Goal: Find specific page/section: Find specific page/section

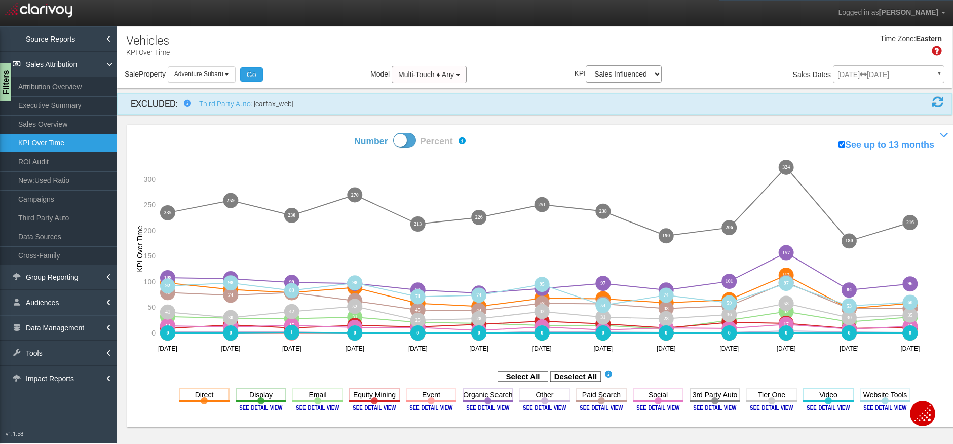
select select "object:3062"
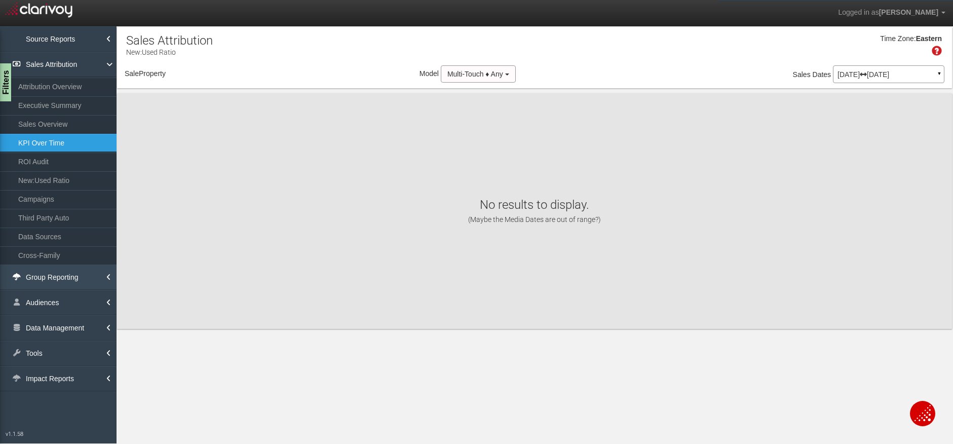
select select "object:5751"
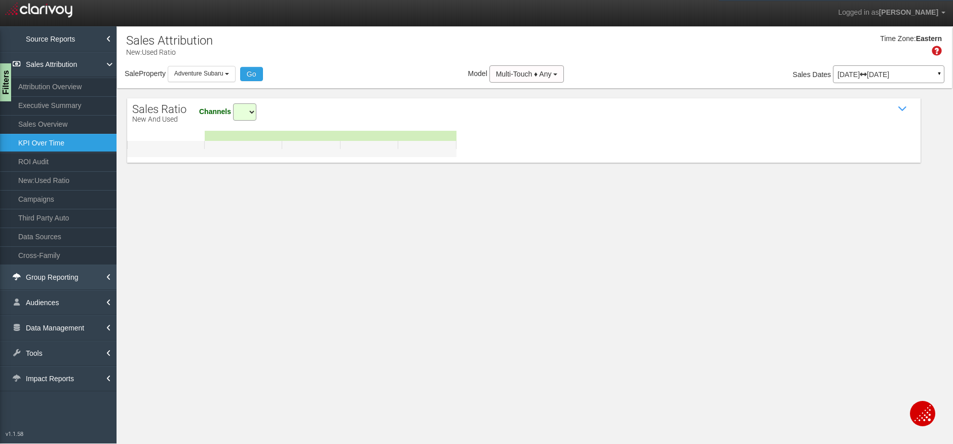
select select "all"
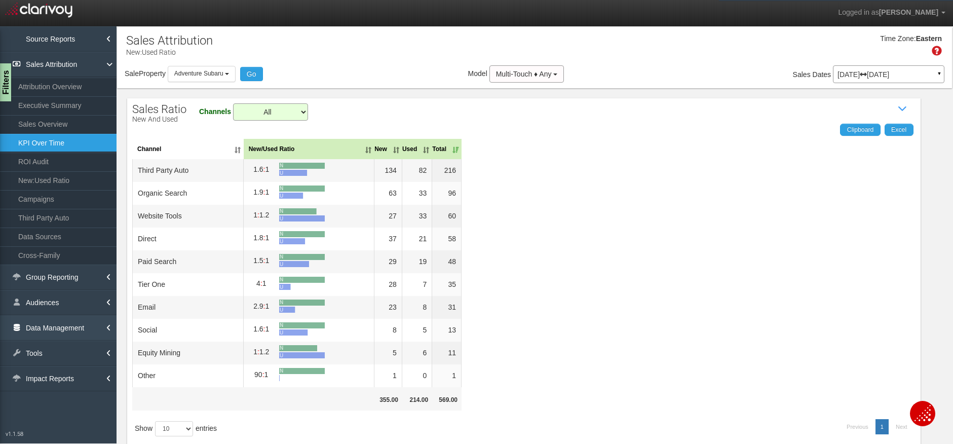
click at [62, 326] on link "Data Management" at bounding box center [58, 327] width 117 height 25
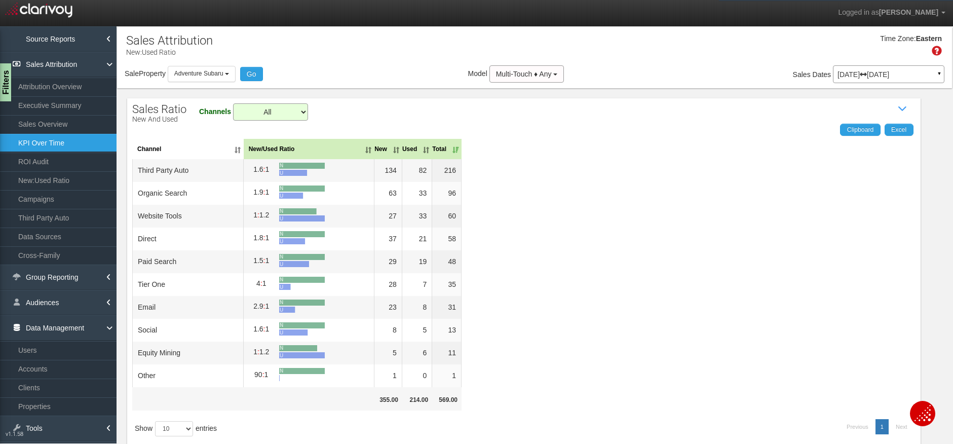
drag, startPoint x: 63, startPoint y: 407, endPoint x: 159, endPoint y: 405, distance: 95.3
click at [63, 405] on link "Properties" at bounding box center [58, 406] width 117 height 18
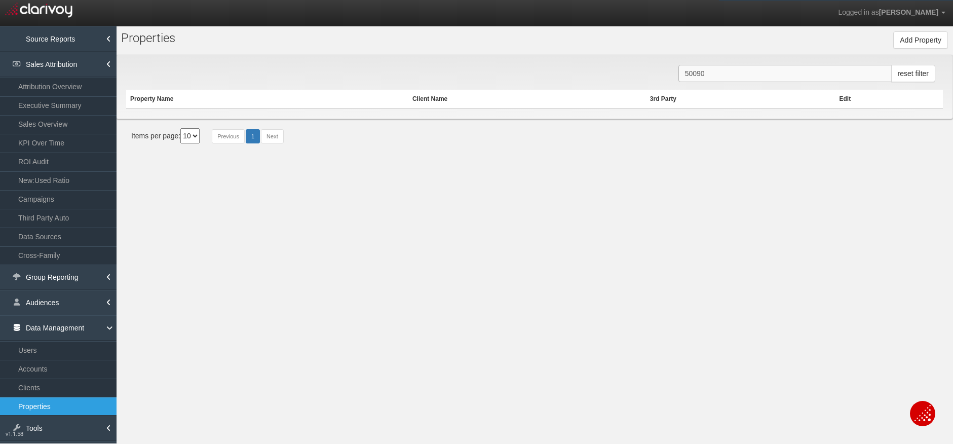
drag, startPoint x: 730, startPoint y: 71, endPoint x: 658, endPoint y: 75, distance: 72.0
click at [658, 75] on div "50090 reset filter Property Name Client Name 3rd Party Edit" at bounding box center [534, 87] width 837 height 64
click at [785, 77] on input "DriveCentric" at bounding box center [785, 73] width 213 height 17
drag, startPoint x: 795, startPoint y: 73, endPoint x: 645, endPoint y: 85, distance: 151.0
click at [645, 85] on div "DriveCentric reset filter Property Name Client Name 3rd Party Edit" at bounding box center [534, 87] width 837 height 64
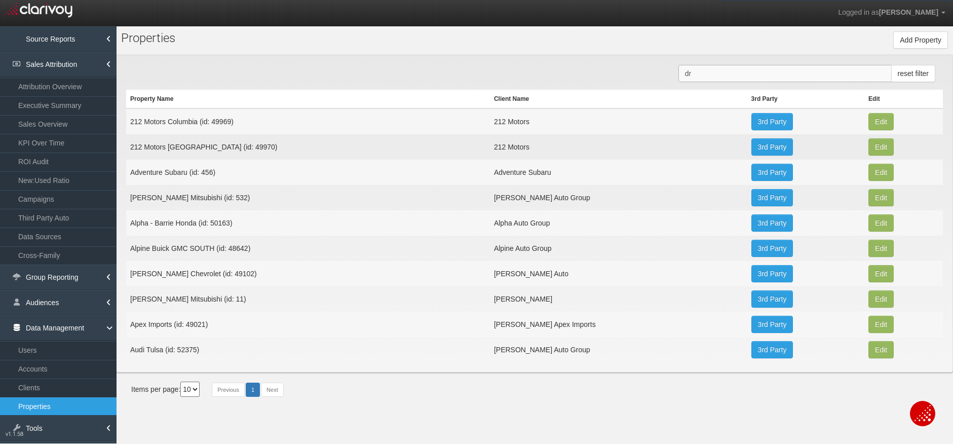
type input "d"
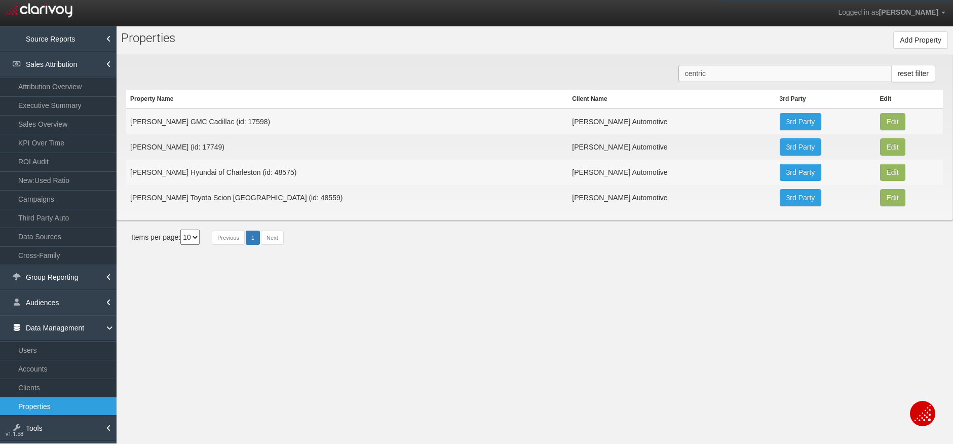
drag, startPoint x: 724, startPoint y: 70, endPoint x: 635, endPoint y: 66, distance: 89.8
click at [635, 66] on div "centric reset filter Property Name Client Name 3rd Party Edit [PERSON_NAME] GMC…" at bounding box center [534, 138] width 837 height 166
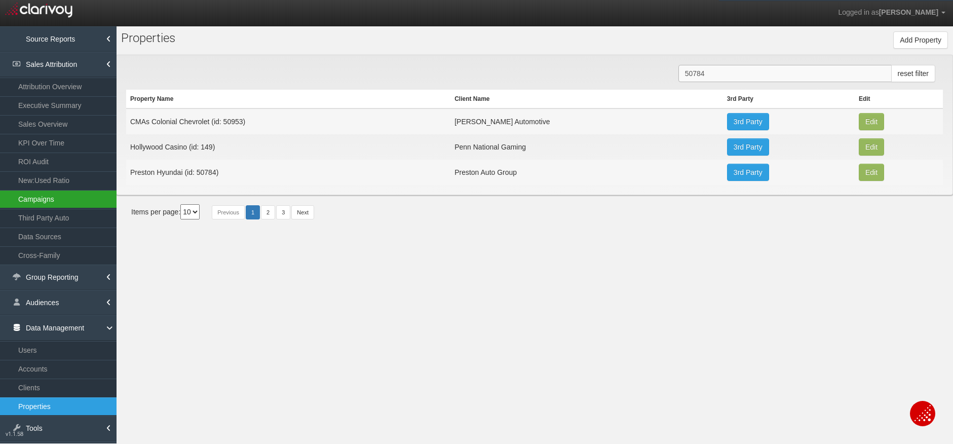
type input "50784"
